Goal: Share content: Share content

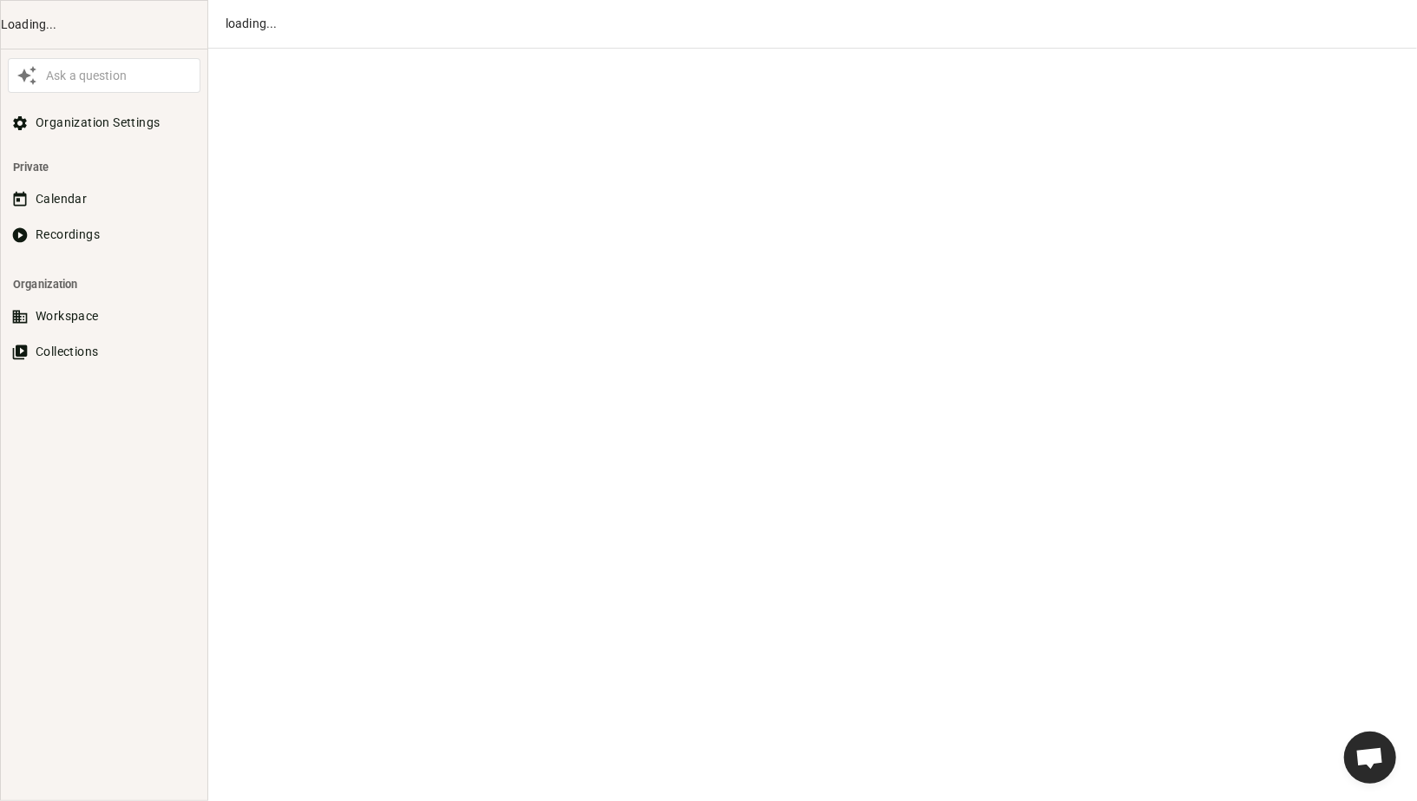
scroll to position [883, 0]
click at [49, 215] on div "Calendar Recordings" at bounding box center [104, 218] width 206 height 71
click at [46, 224] on button "Recordings" at bounding box center [104, 235] width 193 height 32
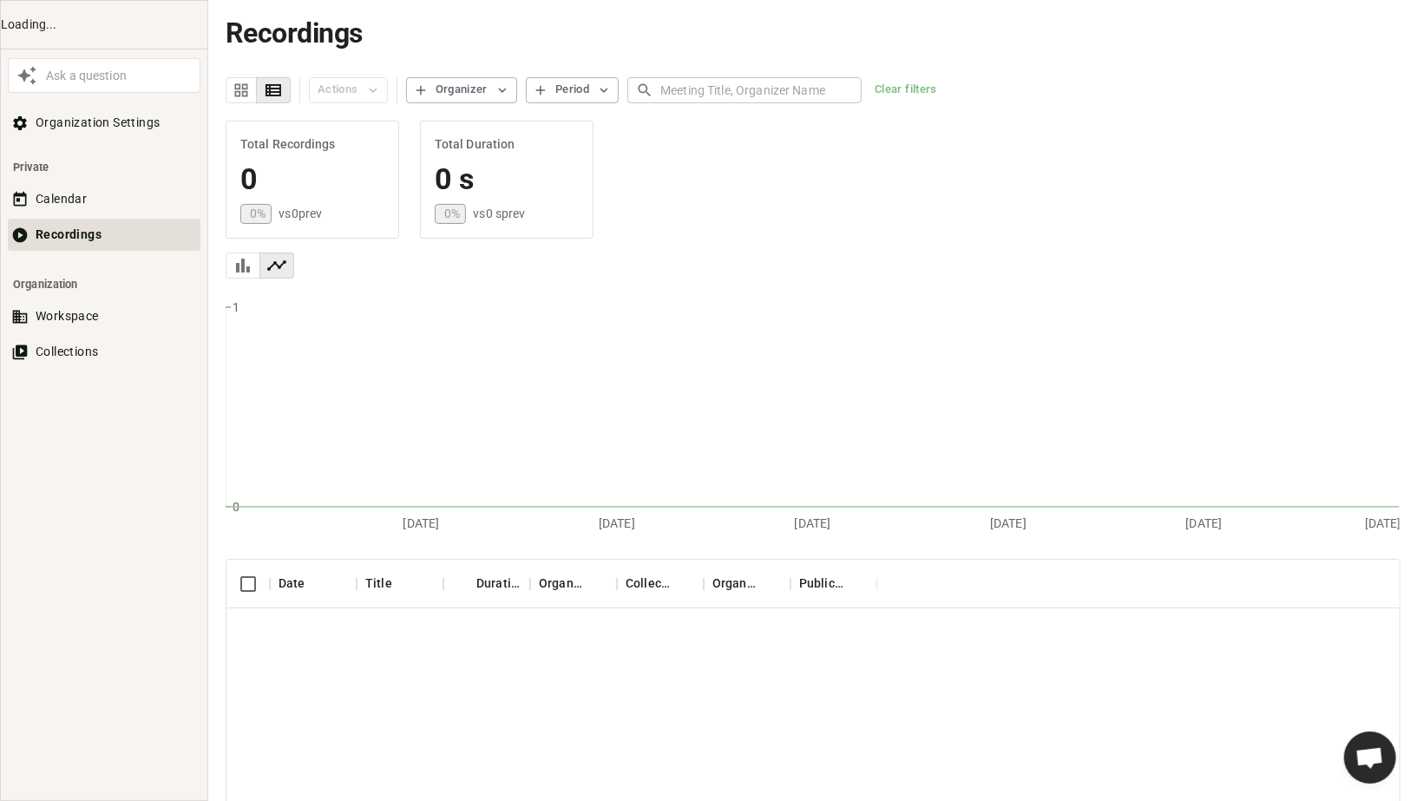
click at [678, 85] on input "text" at bounding box center [760, 90] width 201 height 32
type input "cometly"
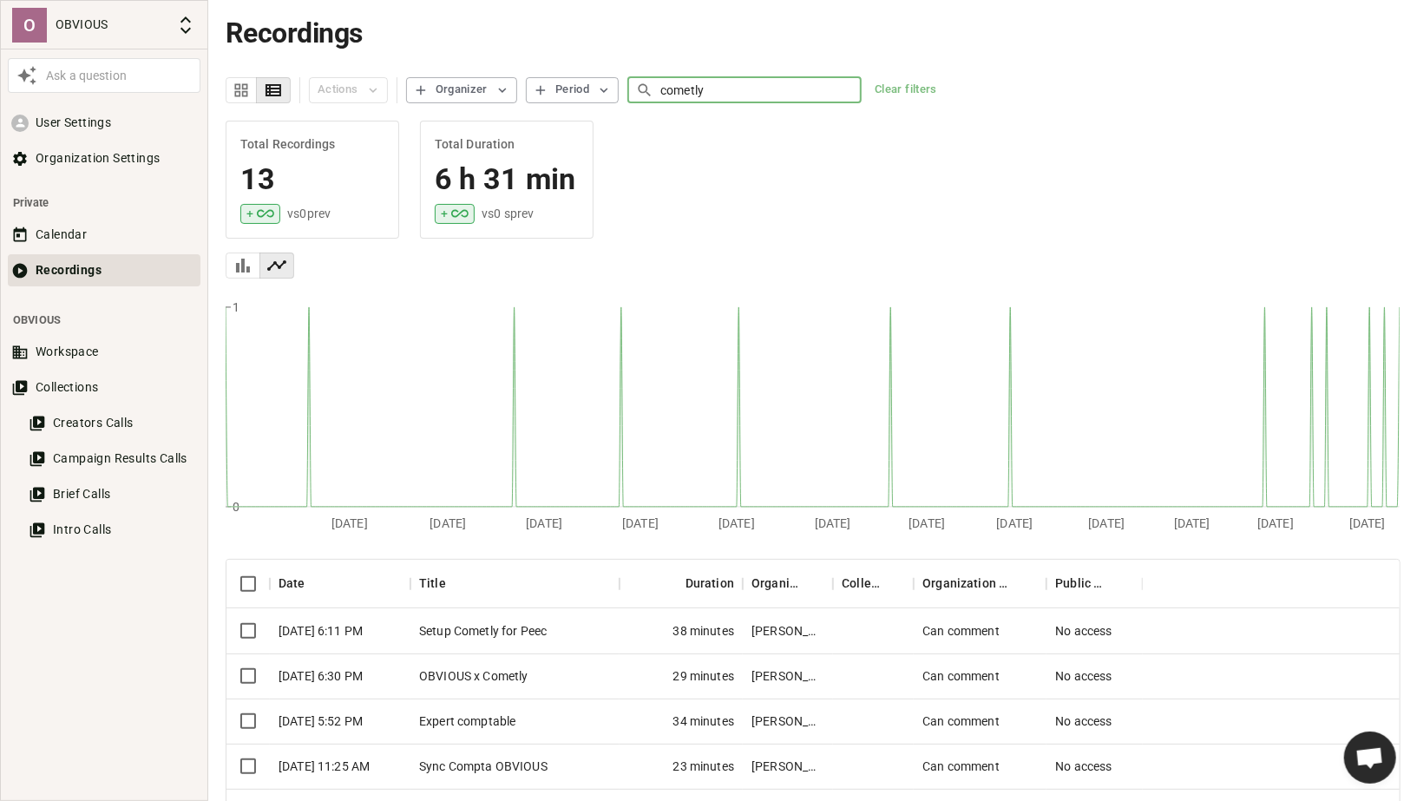
click at [527, 620] on div "Setup Cometly for Peec" at bounding box center [514, 630] width 209 height 45
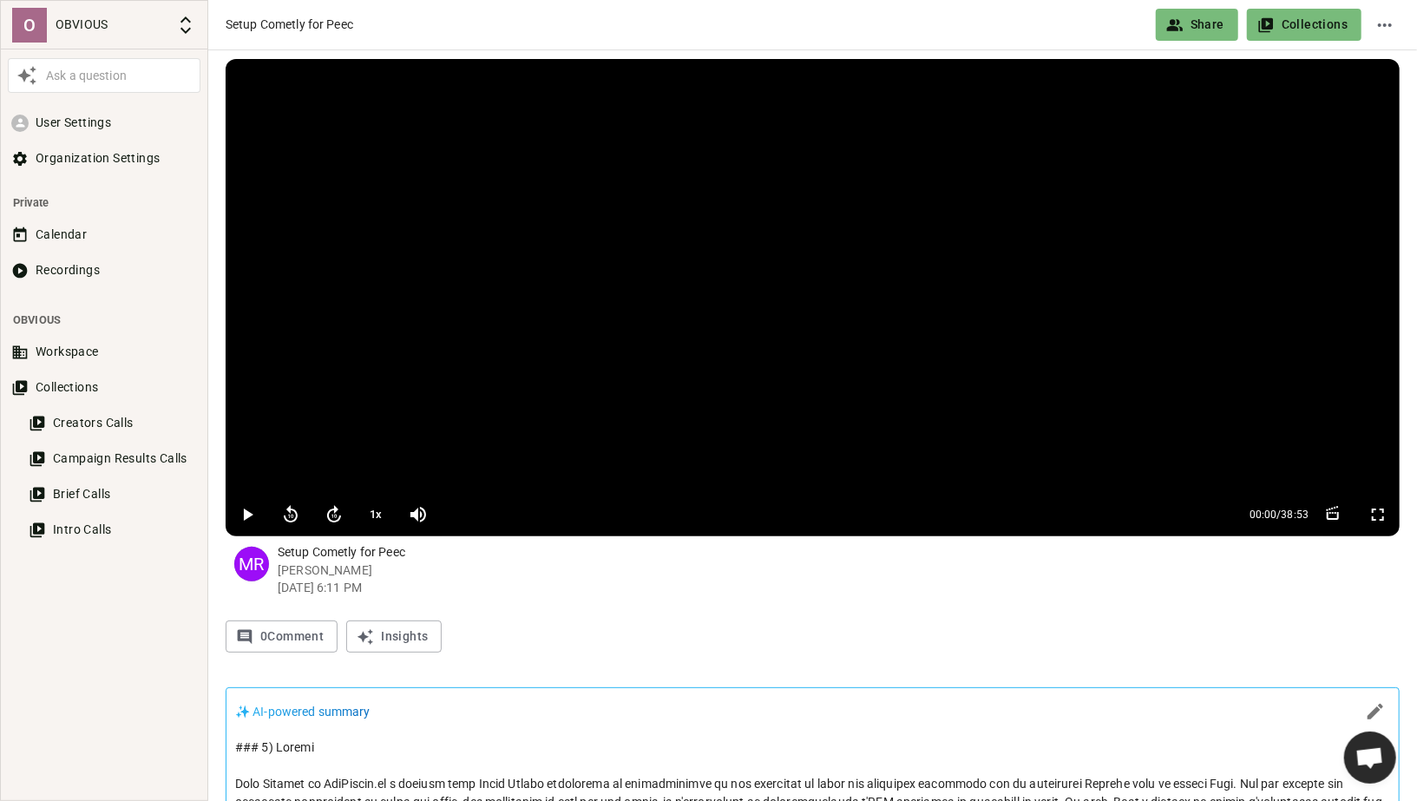
click at [1207, 16] on button "Share" at bounding box center [1196, 25] width 82 height 32
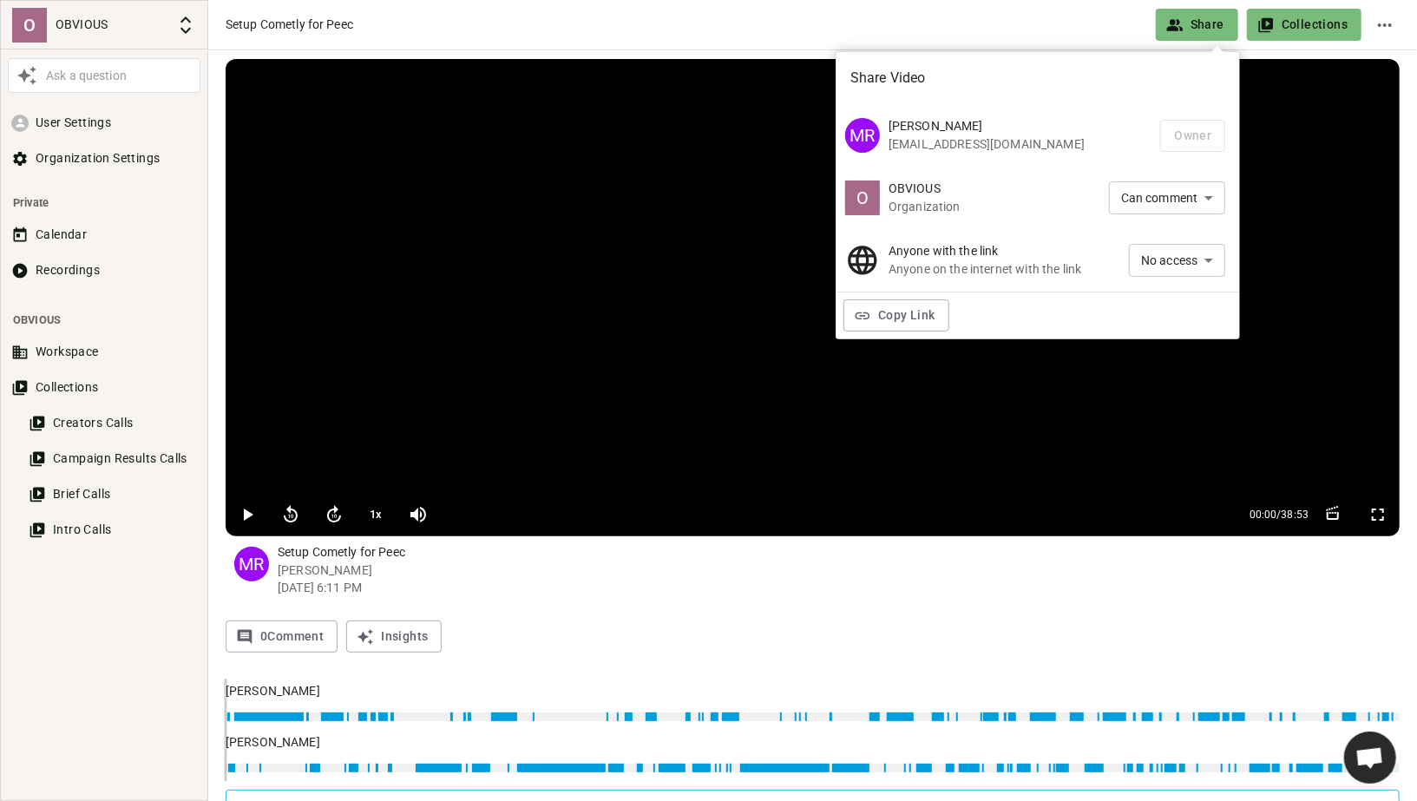
click at [1163, 294] on li "Can view" at bounding box center [1177, 291] width 96 height 29
type input "VIEW"
click at [869, 313] on icon "button" at bounding box center [862, 315] width 17 height 17
